Goal: Communication & Community: Participate in discussion

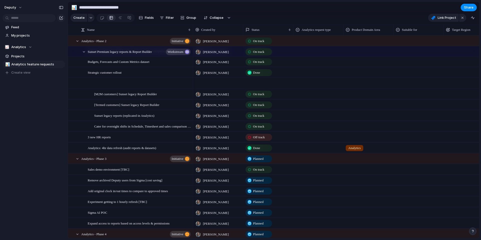
scroll to position [261, 0]
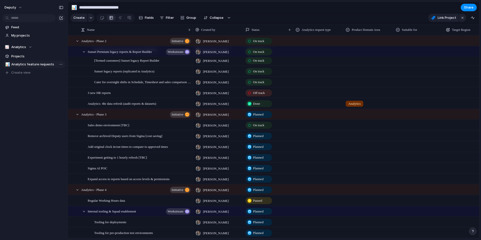
click at [43, 64] on span "Analytics feature requests" at bounding box center [37, 64] width 52 height 5
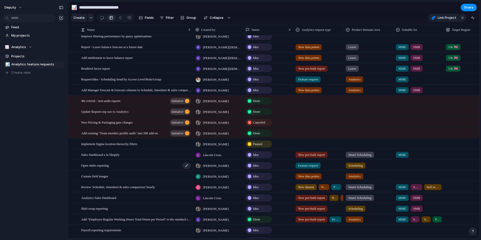
scroll to position [11, 0]
